Goal: Check status: Check status

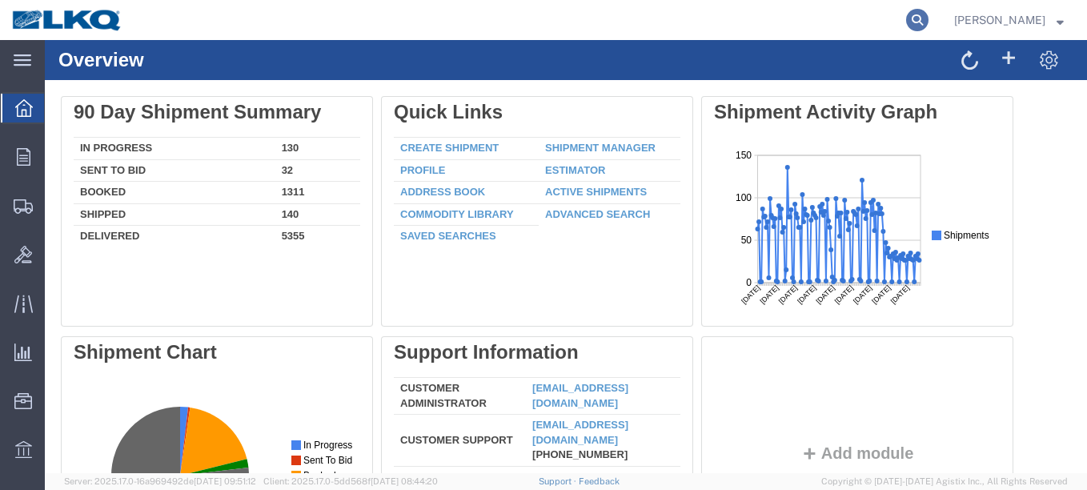
drag, startPoint x: 888, startPoint y: 25, endPoint x: 875, endPoint y: 25, distance: 13.6
click at [906, 25] on icon at bounding box center [917, 20] width 22 height 22
click at [749, 33] on input "search" at bounding box center [662, 20] width 487 height 38
paste input "52900434"
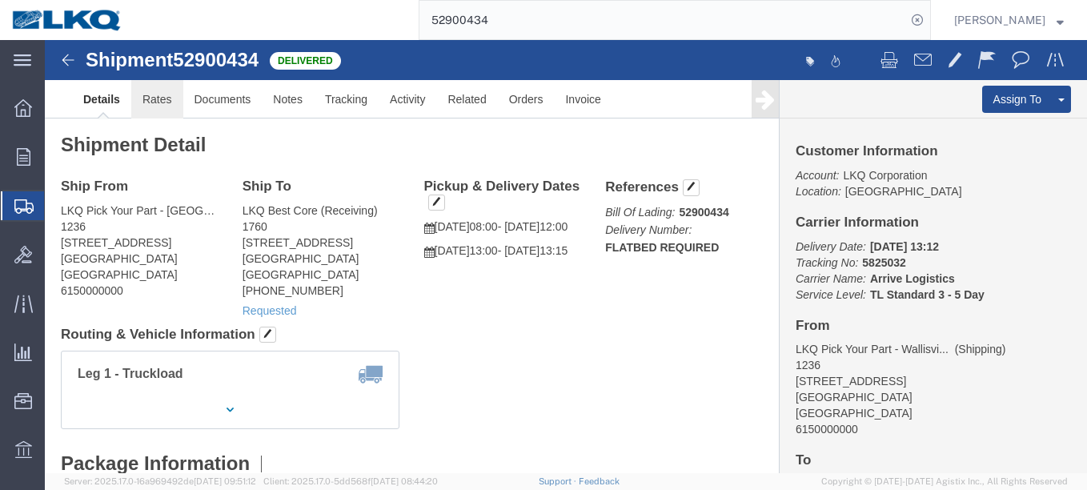
click link "Rates"
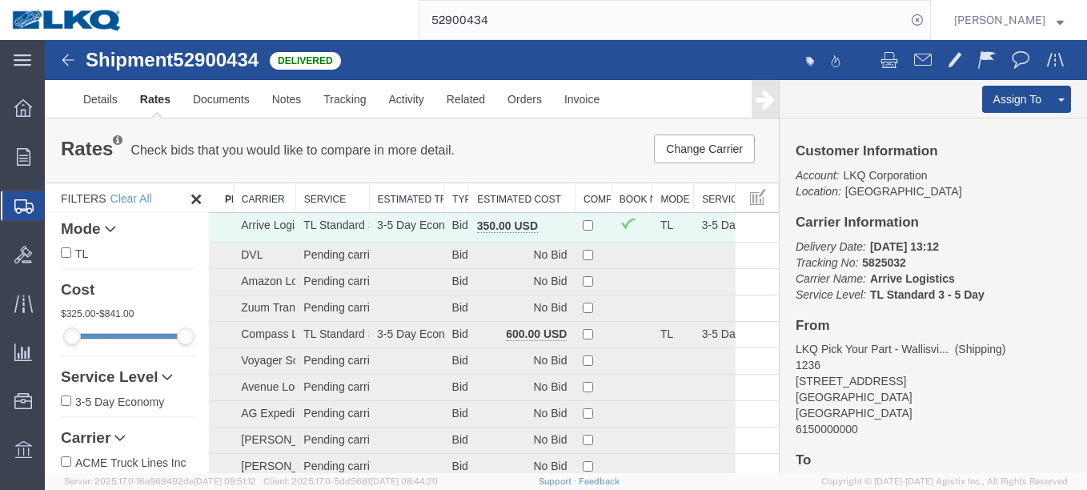
click at [682, 20] on input "52900434" at bounding box center [662, 20] width 487 height 38
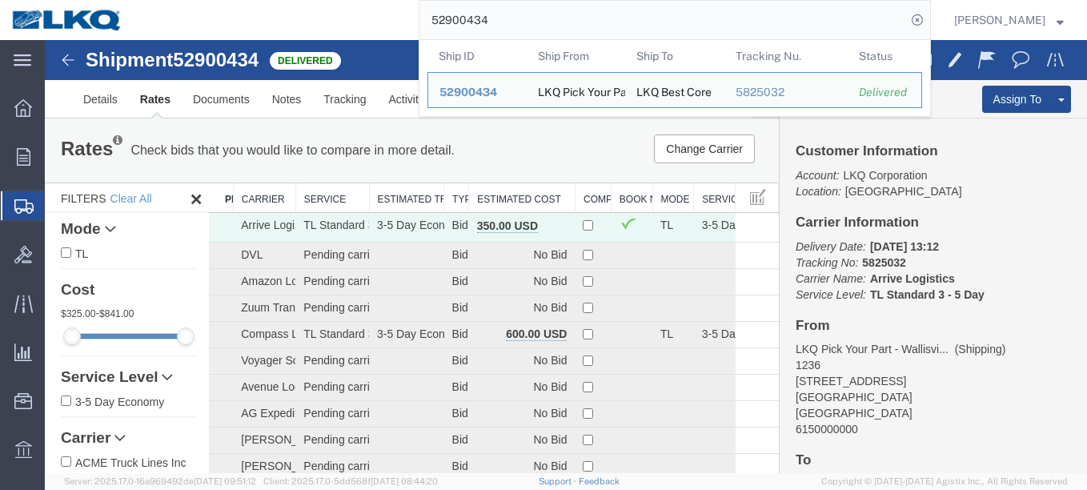
paste input "889940"
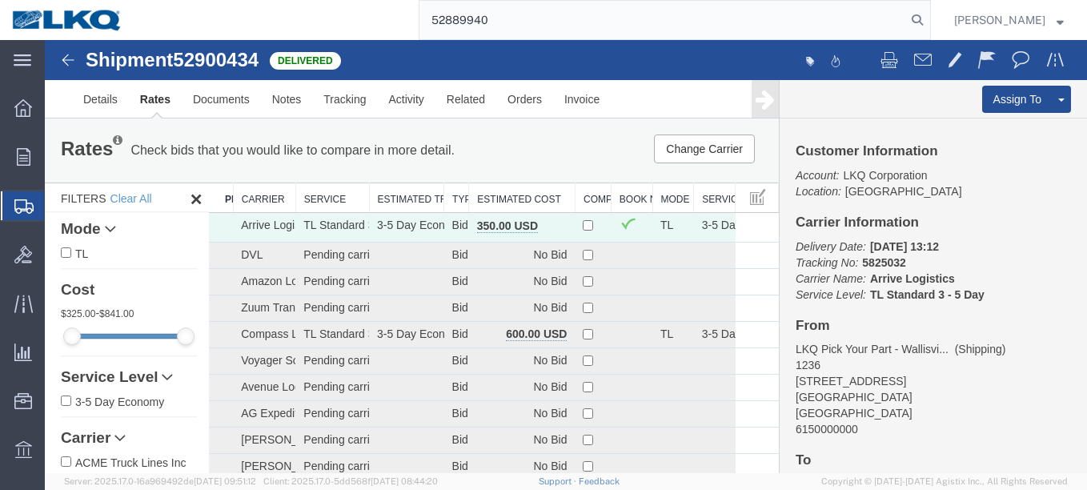
type input "52889940"
